Goal: Check status: Check status

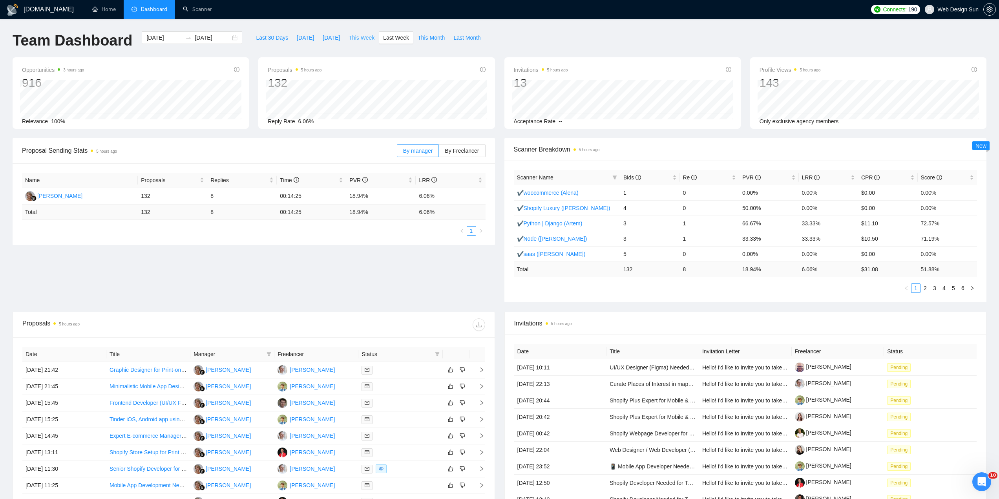
click at [361, 40] on span "This Week" at bounding box center [361, 37] width 26 height 9
type input "[DATE]"
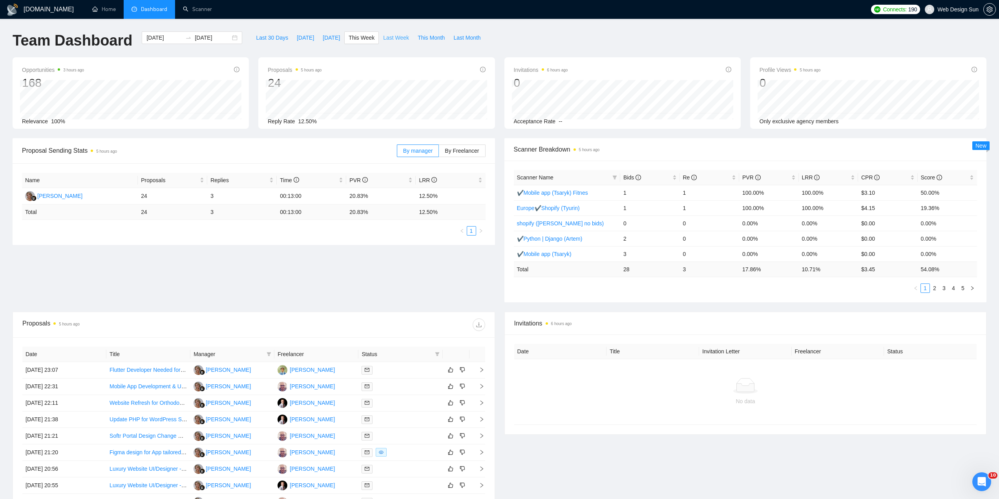
click at [392, 40] on span "Last Week" at bounding box center [396, 37] width 26 height 9
type input "[DATE]"
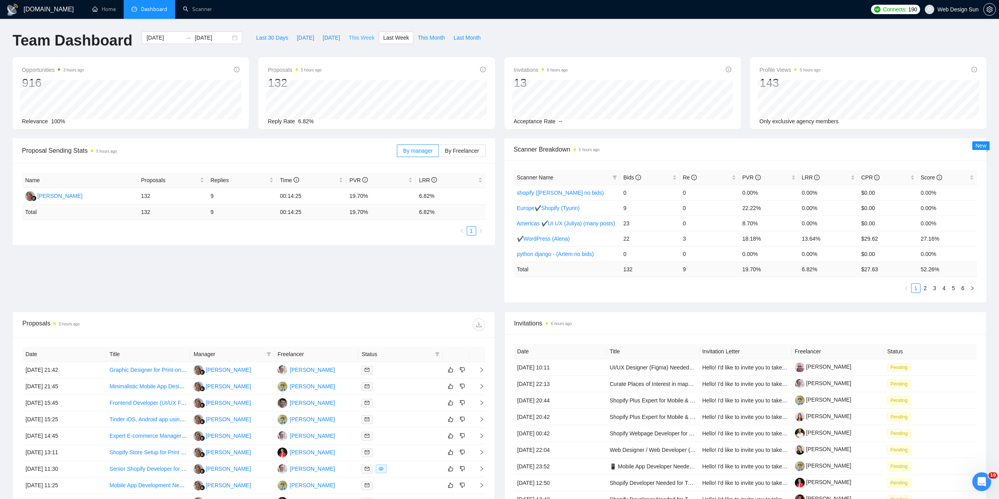
click at [348, 37] on span "This Week" at bounding box center [361, 37] width 26 height 9
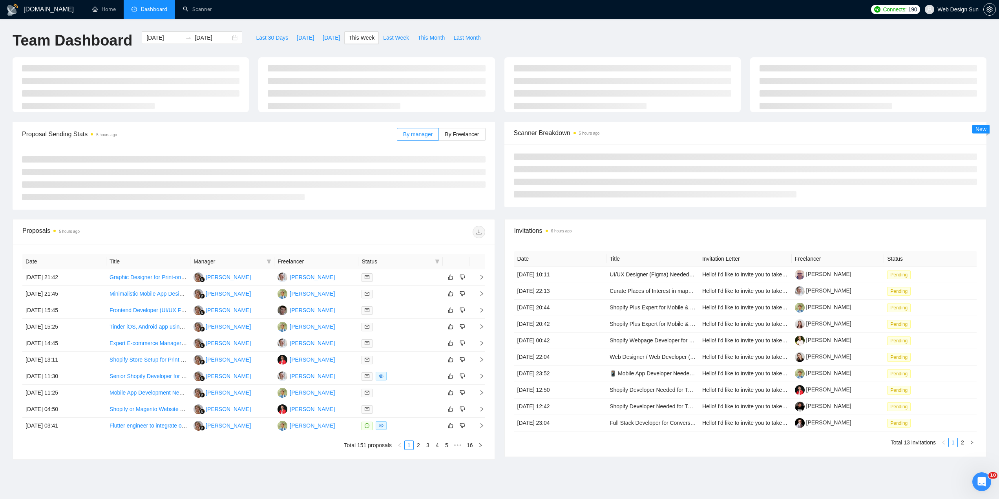
type input "[DATE]"
